Goal: Find specific page/section: Find specific page/section

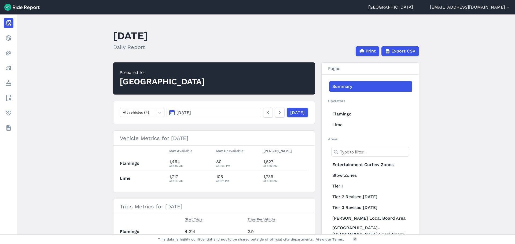
click at [476, 177] on main "[DATE] Daily Report Print Export CSV Prepared for Auckland All vehicles (4) [DA…" at bounding box center [266, 124] width 498 height 220
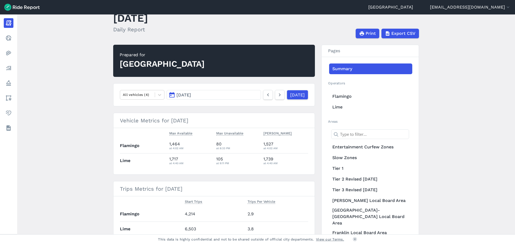
scroll to position [27, 0]
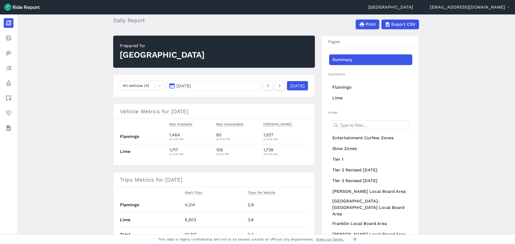
click at [199, 89] on button "[DATE]" at bounding box center [214, 86] width 94 height 10
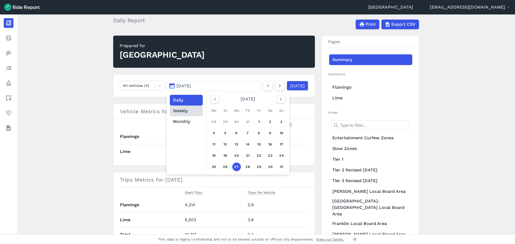
click at [191, 111] on button "Weekly" at bounding box center [186, 111] width 33 height 11
click at [282, 102] on icon "button" at bounding box center [280, 99] width 5 height 5
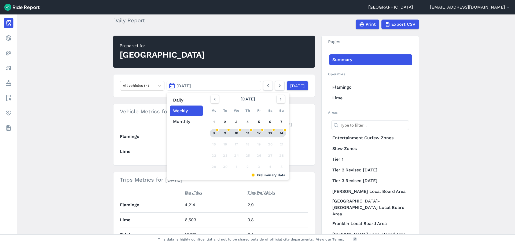
click at [235, 132] on div "10" at bounding box center [236, 133] width 9 height 9
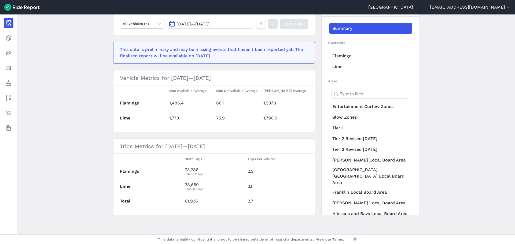
scroll to position [62, 0]
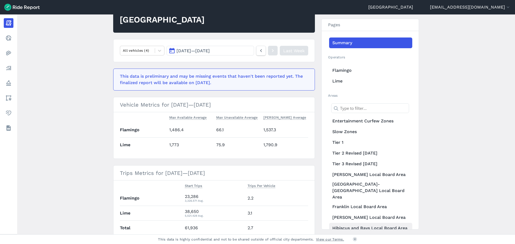
click at [386, 223] on link "Hibiscus and Bays Local Board Area" at bounding box center [370, 228] width 83 height 11
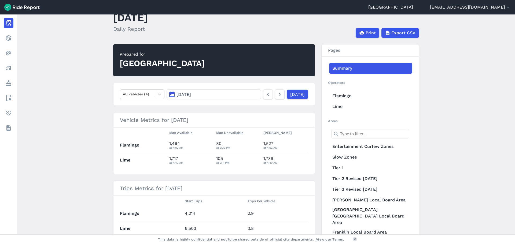
scroll to position [27, 0]
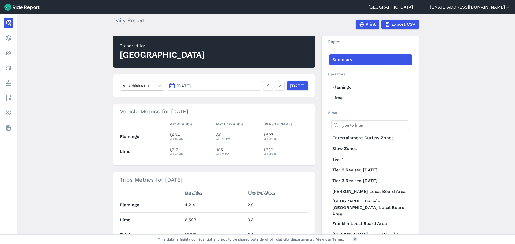
click at [240, 86] on button "[DATE]" at bounding box center [214, 86] width 94 height 10
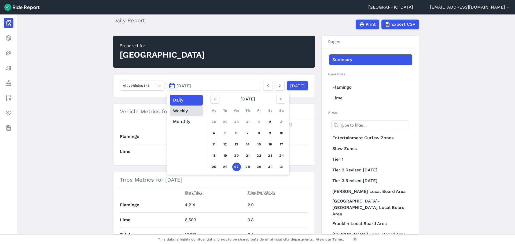
click at [189, 112] on button "Weekly" at bounding box center [186, 111] width 33 height 11
click at [282, 100] on icon "button" at bounding box center [280, 99] width 5 height 5
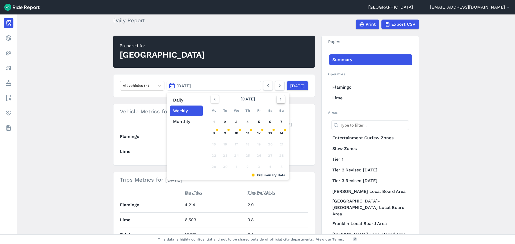
click at [282, 100] on icon "button" at bounding box center [280, 99] width 5 height 5
click at [214, 98] on icon "button" at bounding box center [214, 99] width 5 height 5
click at [212, 129] on div "8" at bounding box center [214, 133] width 9 height 9
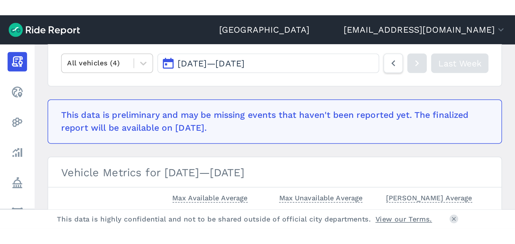
scroll to position [89, 0]
